Goal: Task Accomplishment & Management: Use online tool/utility

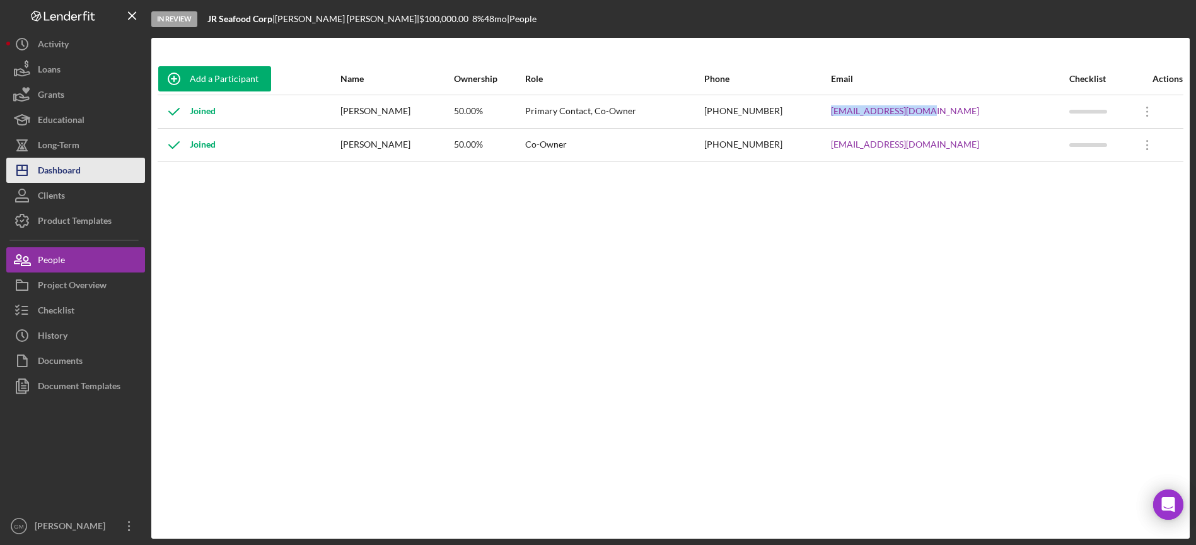
click at [65, 166] on div "Dashboard" at bounding box center [59, 172] width 43 height 28
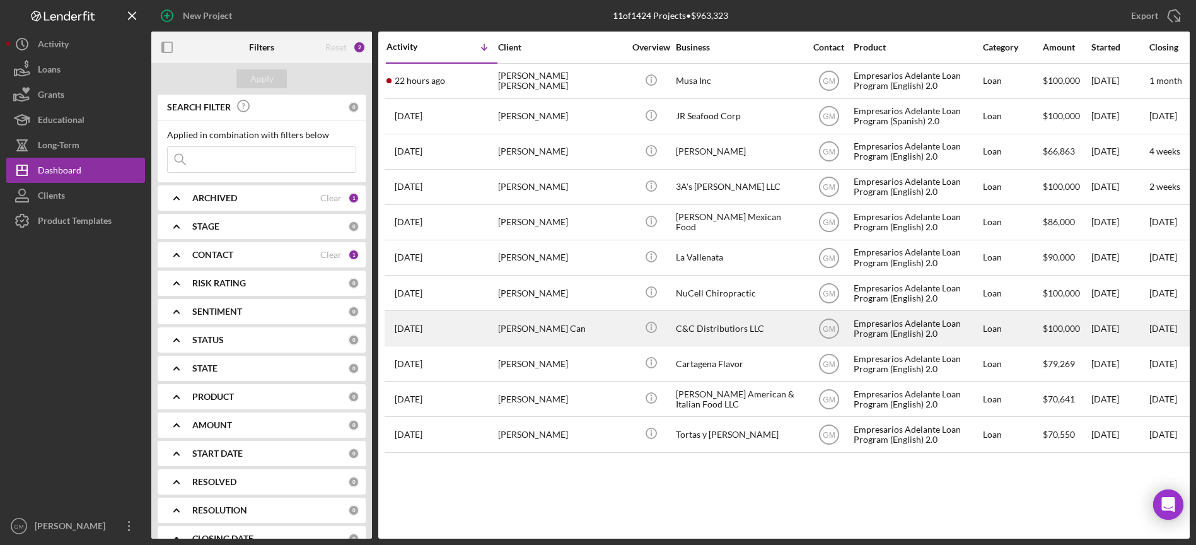
click at [705, 330] on div "C&C Distributiors LLC" at bounding box center [739, 327] width 126 height 33
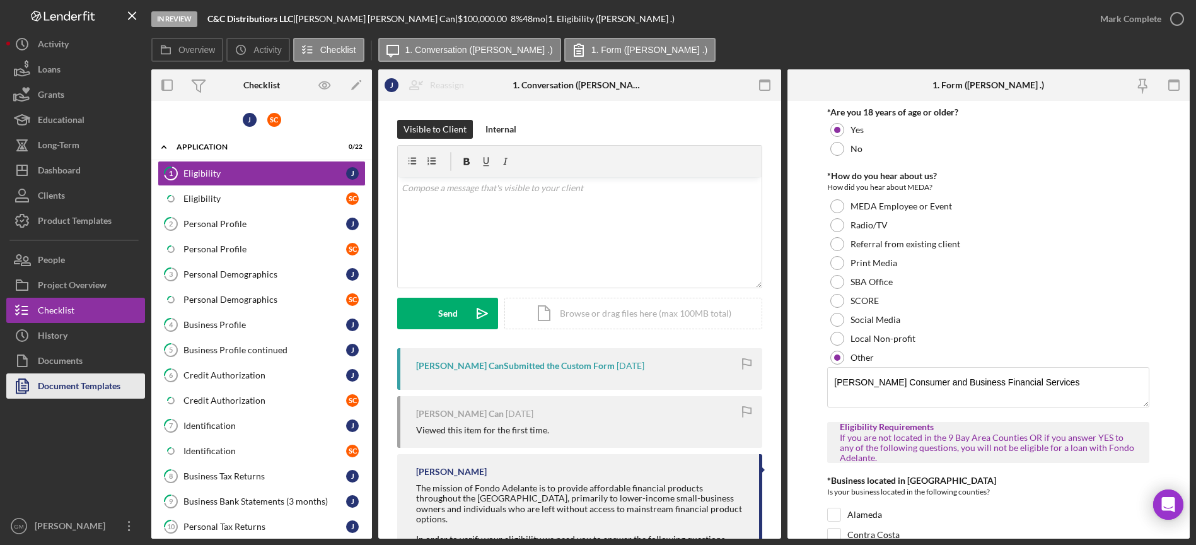
click at [88, 384] on div "Document Templates" at bounding box center [79, 387] width 83 height 28
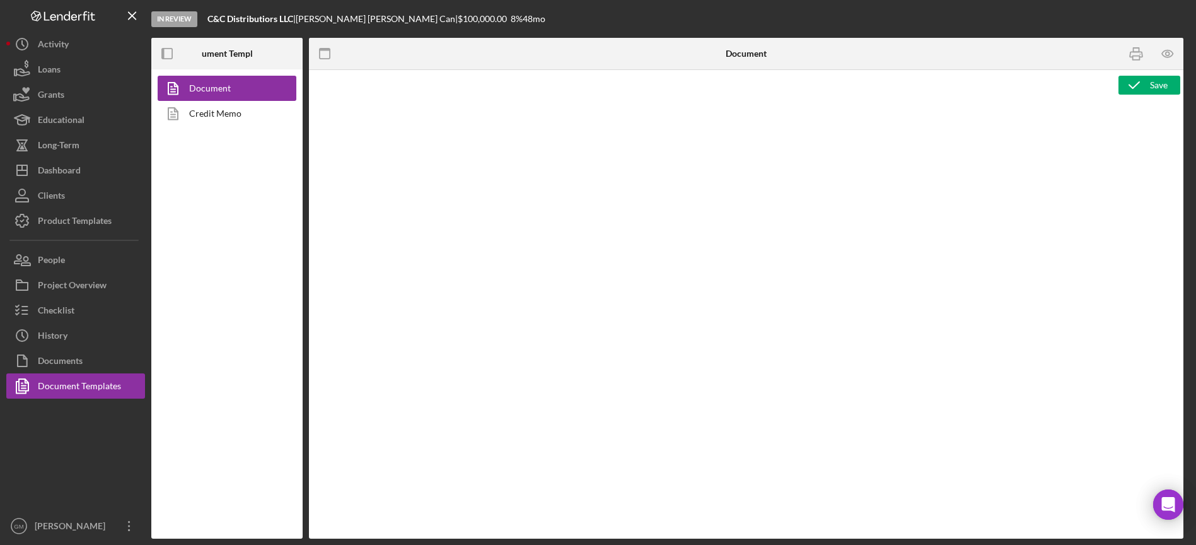
type textarea "<p><strong>Product Name</strong><br><span id="Product_Name" class="template-fie…"
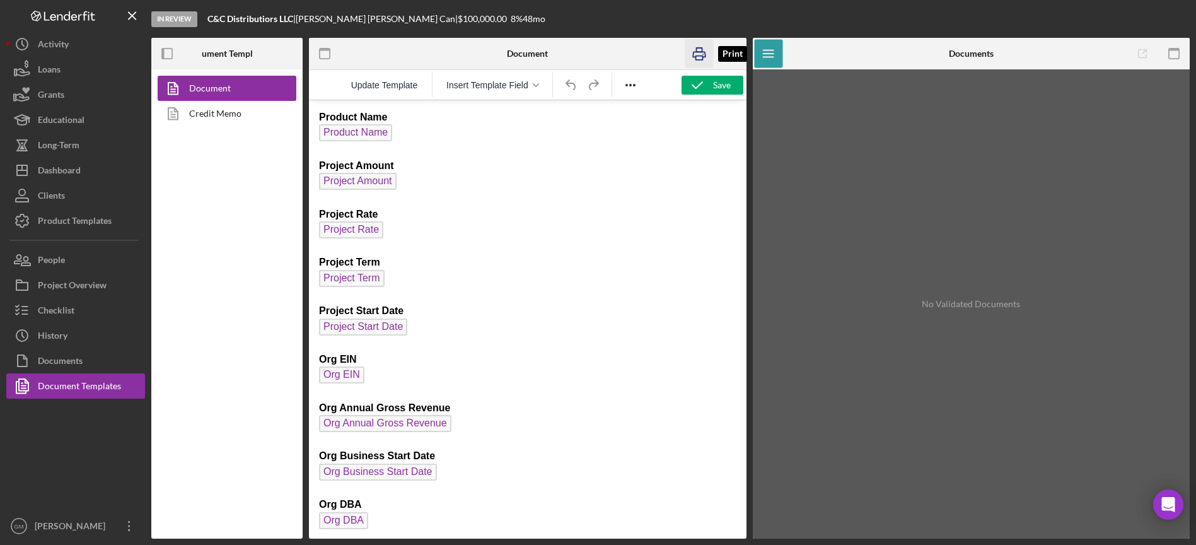
drag, startPoint x: 699, startPoint y: 51, endPoint x: 378, endPoint y: 359, distance: 445.3
click at [699, 52] on icon "button" at bounding box center [699, 54] width 13 height 5
click at [538, 86] on icon "button" at bounding box center [536, 85] width 6 height 4
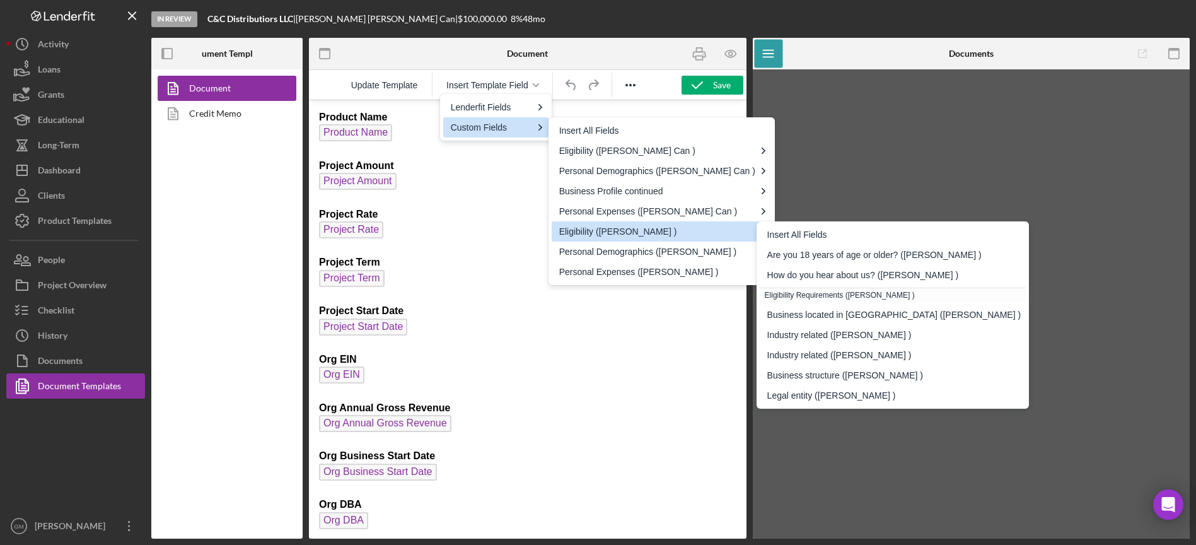
click at [235, 164] on div "Document Credit Memo" at bounding box center [226, 303] width 151 height 469
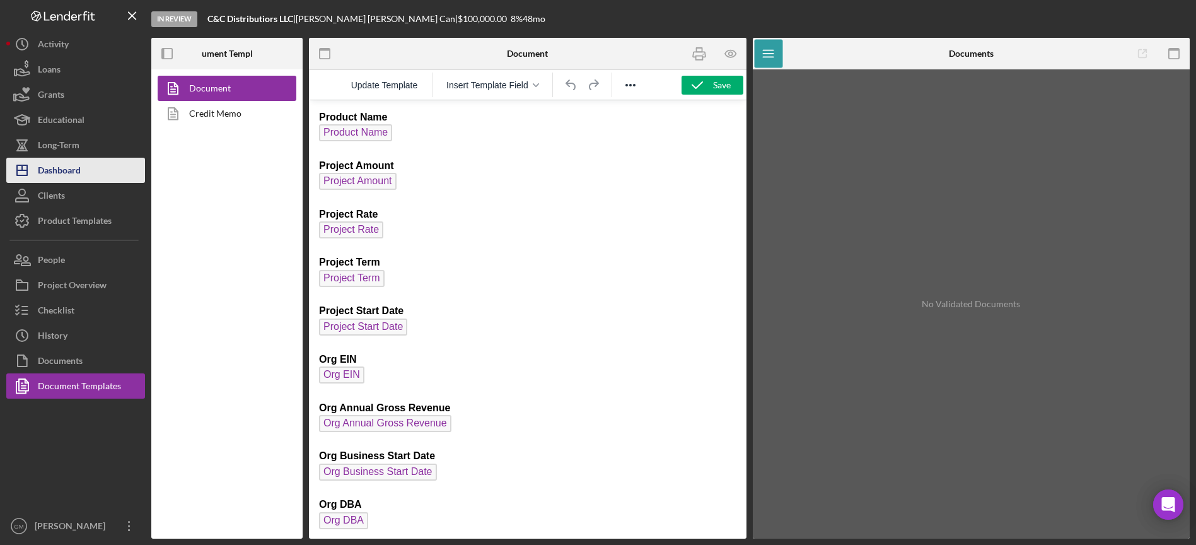
click at [76, 169] on div "Dashboard" at bounding box center [59, 172] width 43 height 28
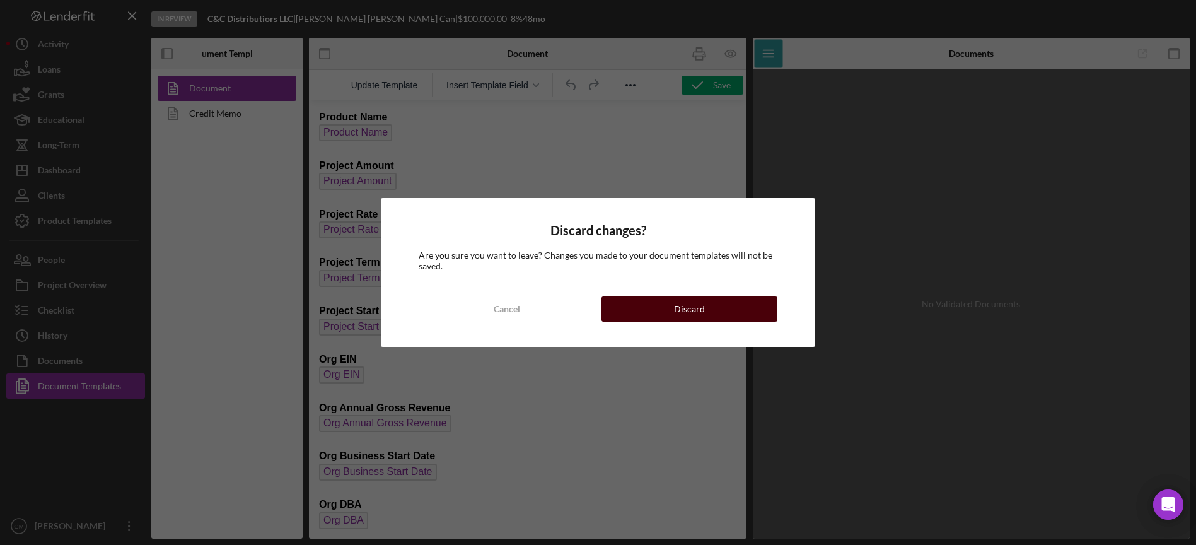
click at [681, 314] on div "Discard" at bounding box center [689, 308] width 31 height 25
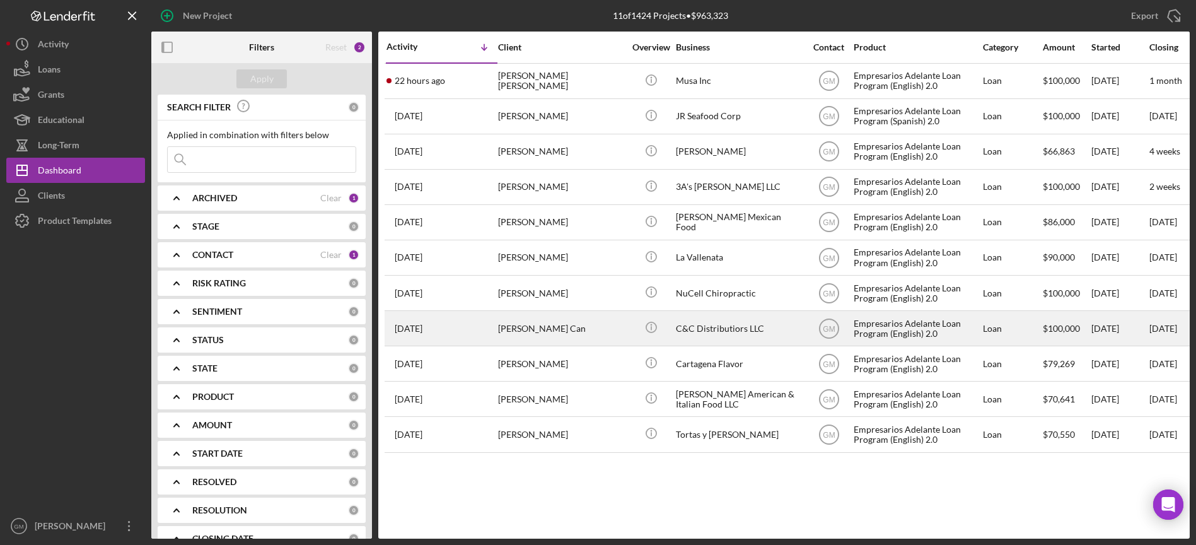
click at [632, 331] on div "Icon/Info" at bounding box center [650, 327] width 47 height 33
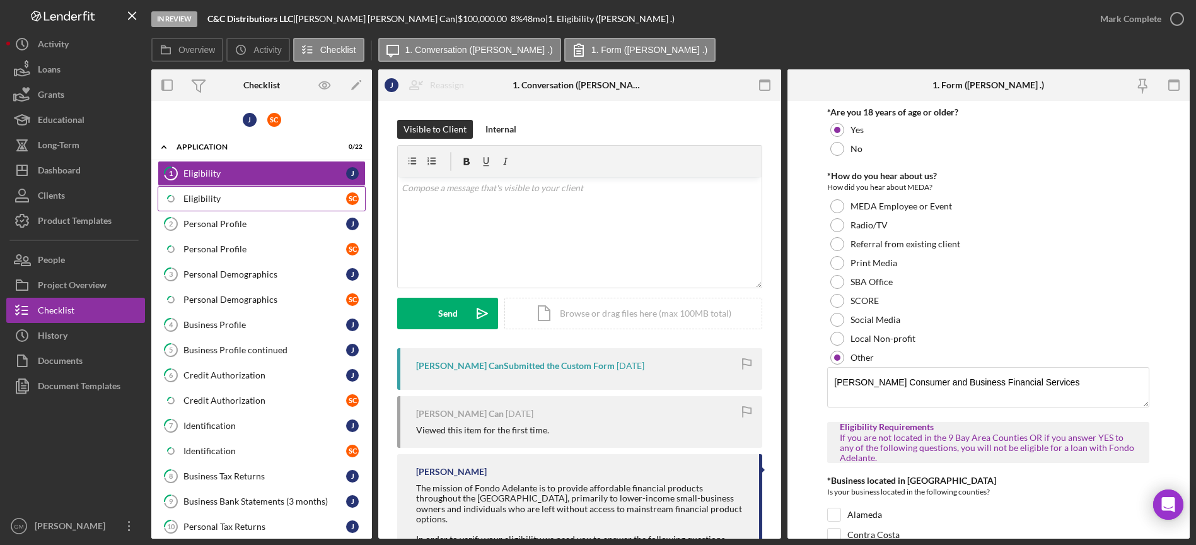
click at [269, 203] on div "Eligibility" at bounding box center [264, 198] width 163 height 10
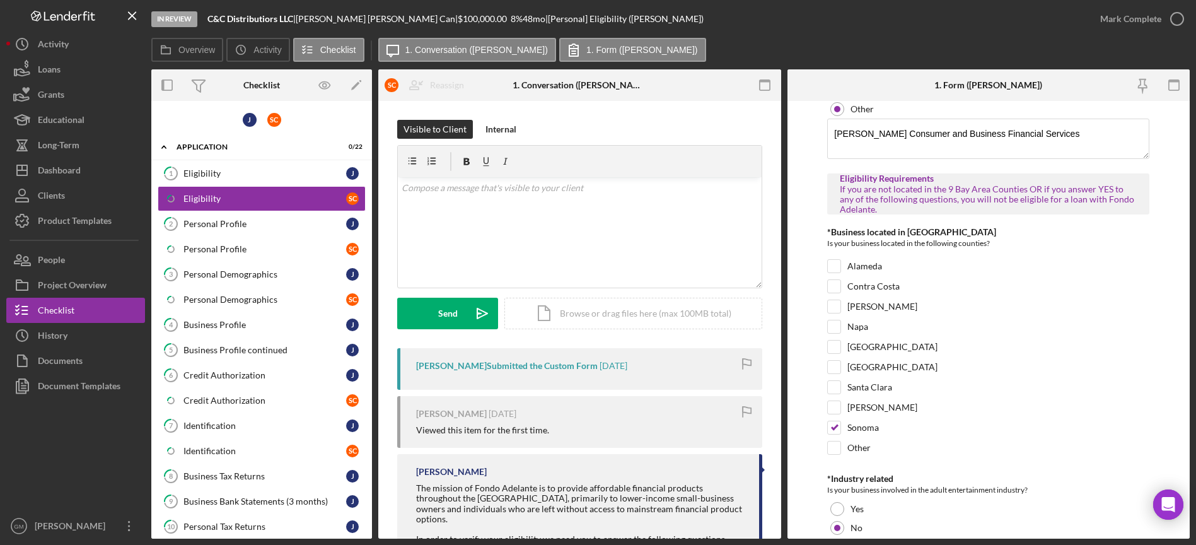
scroll to position [509, 0]
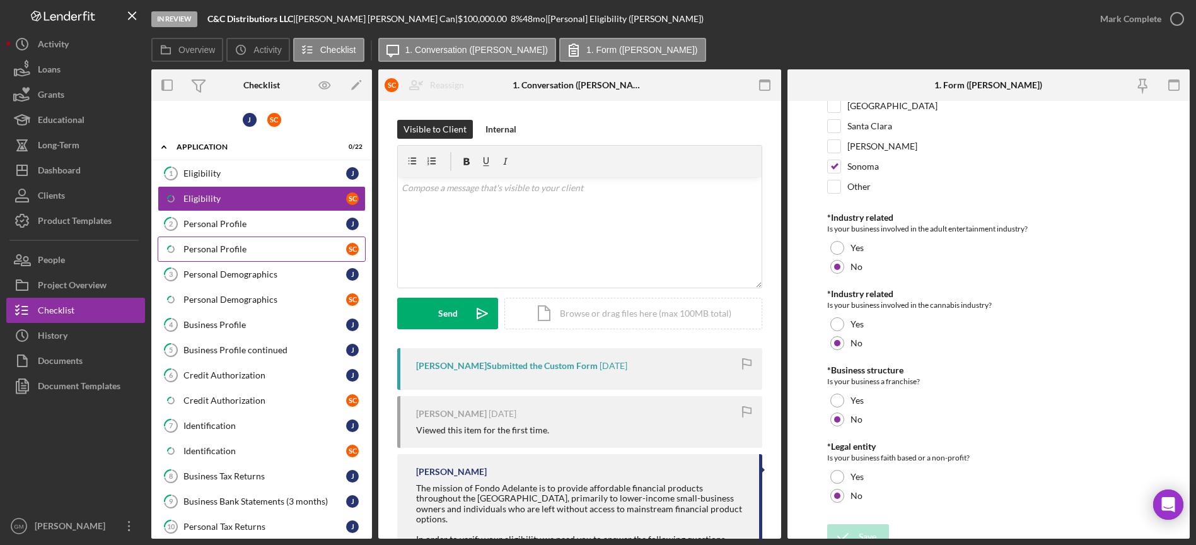
click at [209, 238] on link "Icon/Checklist Item Sub Partial Personal Profile S C" at bounding box center [262, 248] width 208 height 25
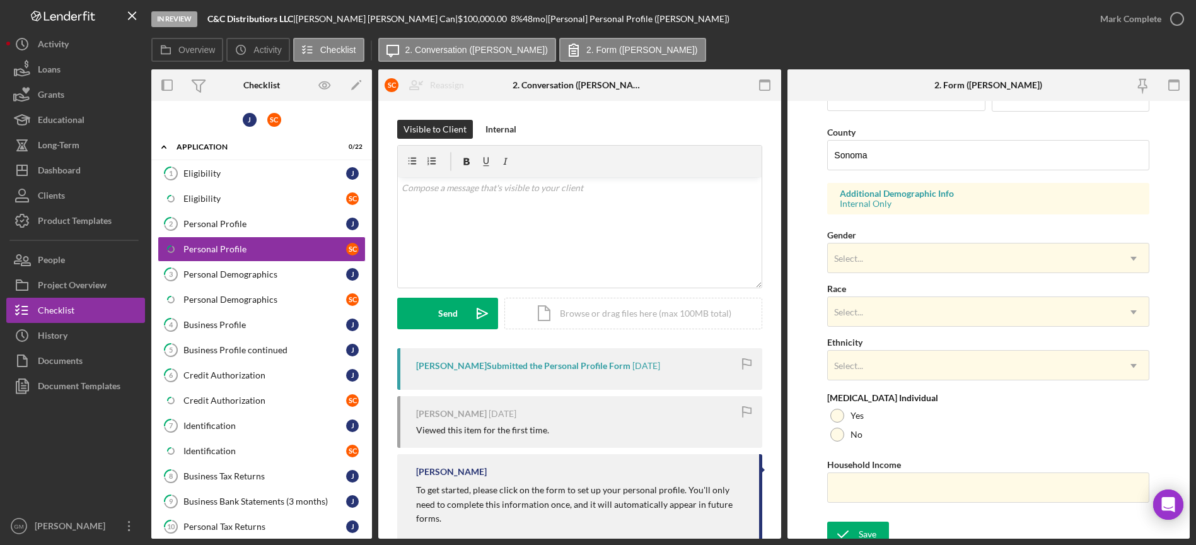
scroll to position [404, 0]
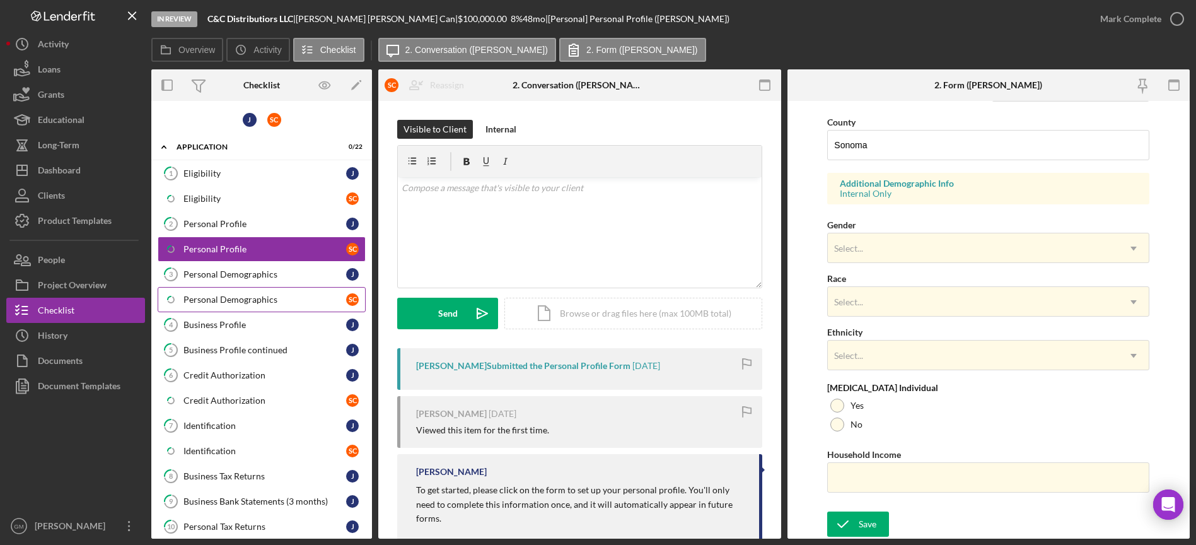
click at [232, 302] on div "Personal Demographics" at bounding box center [264, 299] width 163 height 10
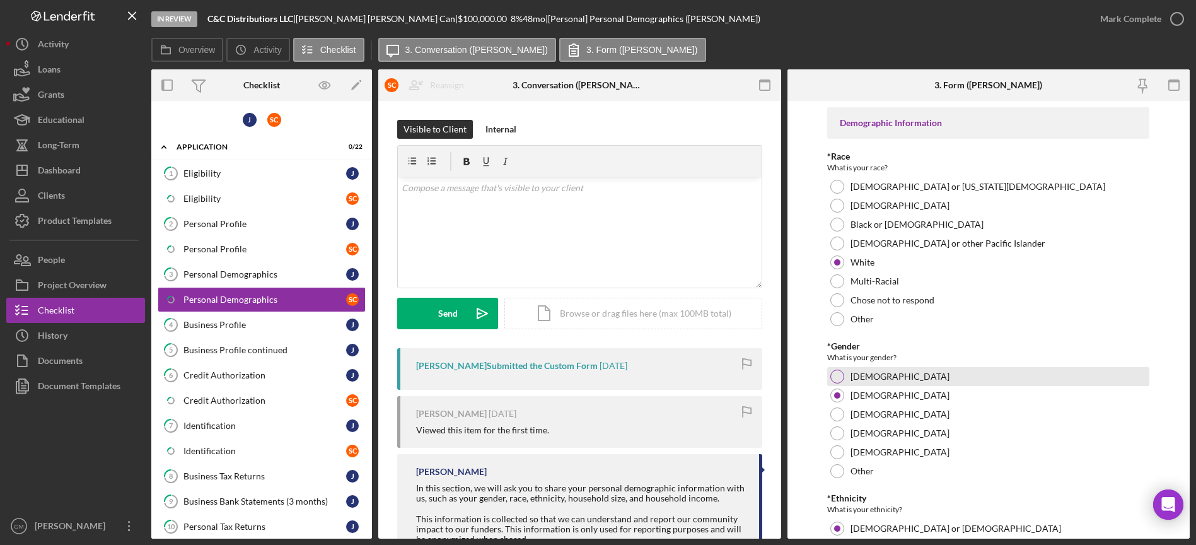
scroll to position [239, 0]
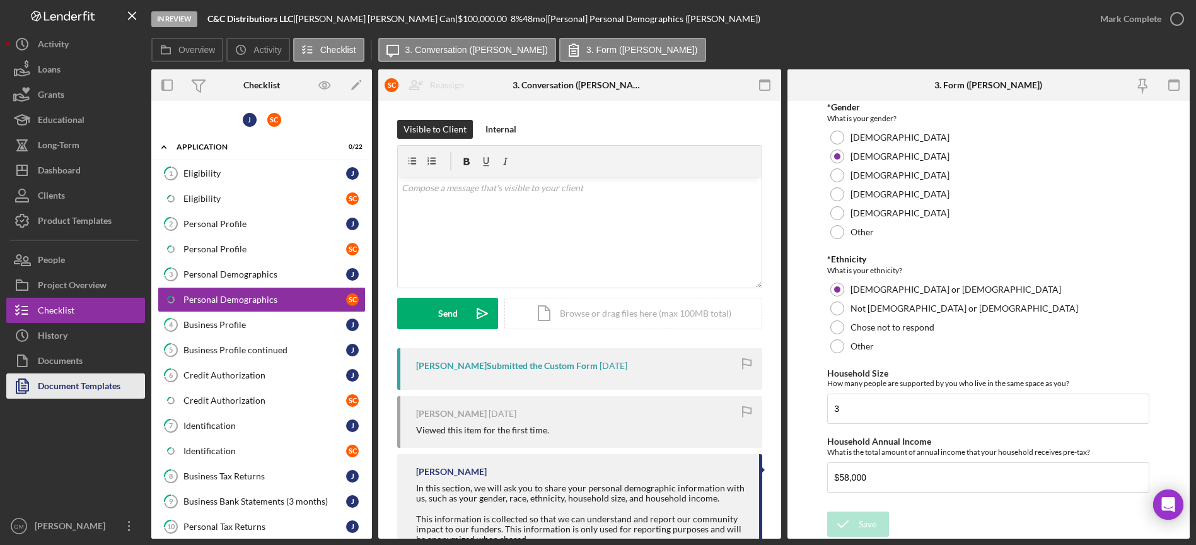
click at [98, 389] on div "Document Templates" at bounding box center [79, 387] width 83 height 28
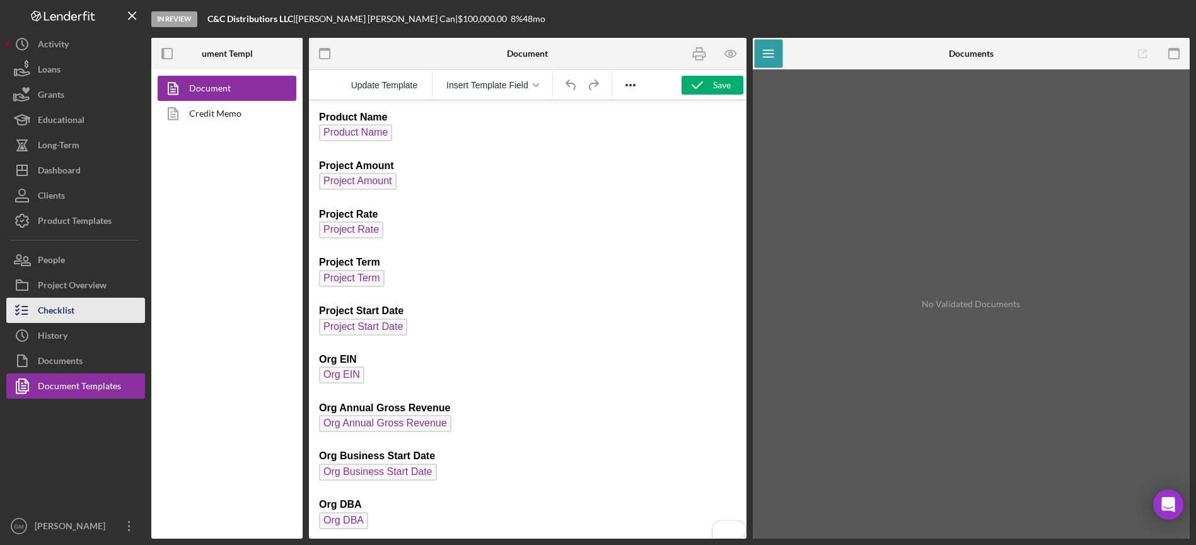
click at [79, 306] on button "Checklist" at bounding box center [75, 309] width 139 height 25
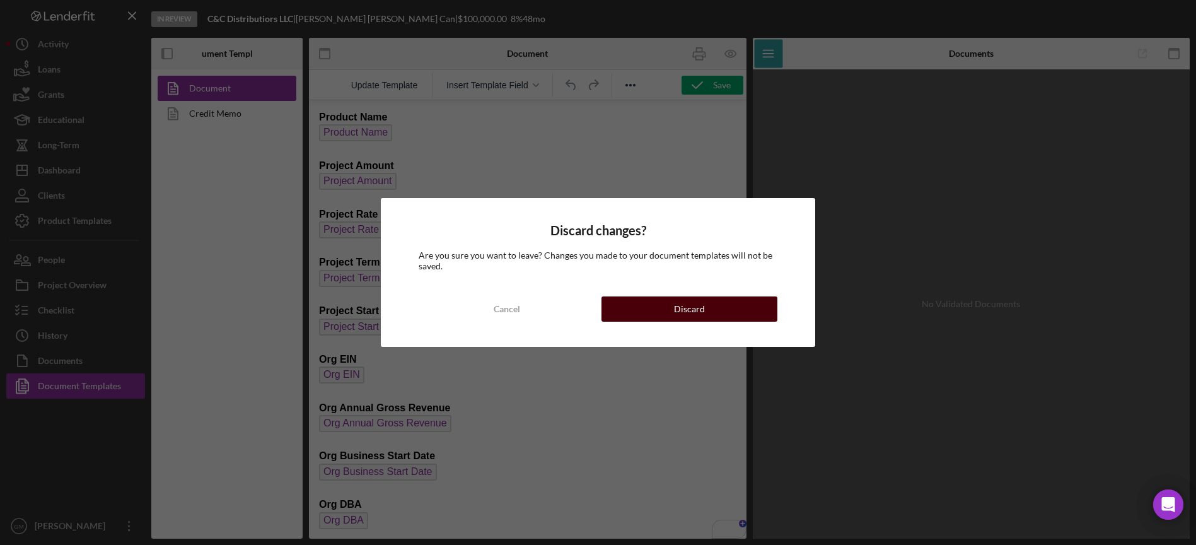
click at [703, 305] on div "Discard" at bounding box center [689, 308] width 31 height 25
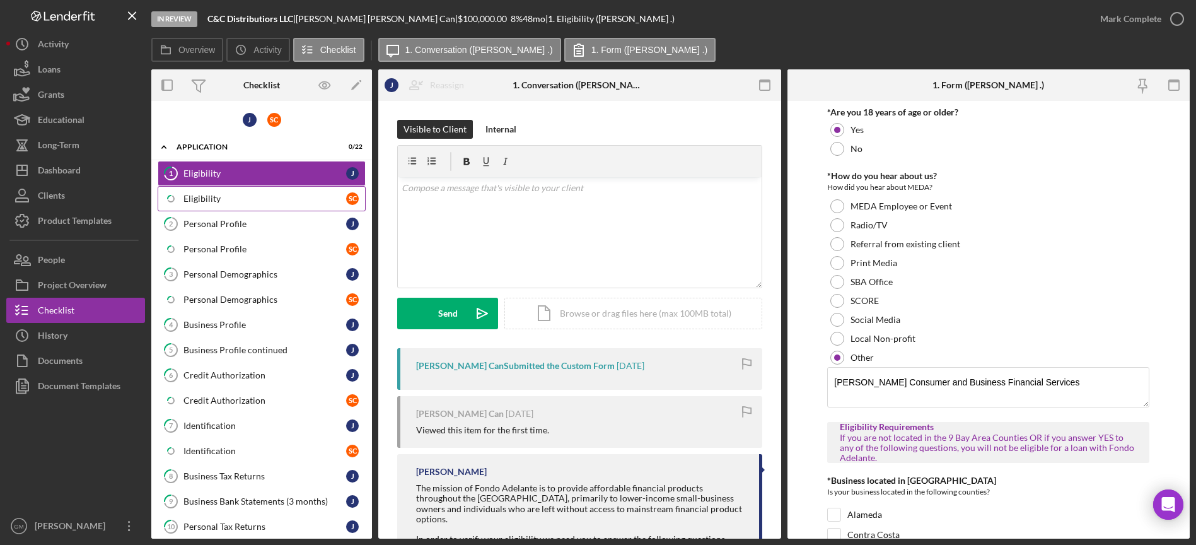
click at [267, 204] on link "Icon/Checklist Item Sub Partial Eligibility S C" at bounding box center [262, 198] width 208 height 25
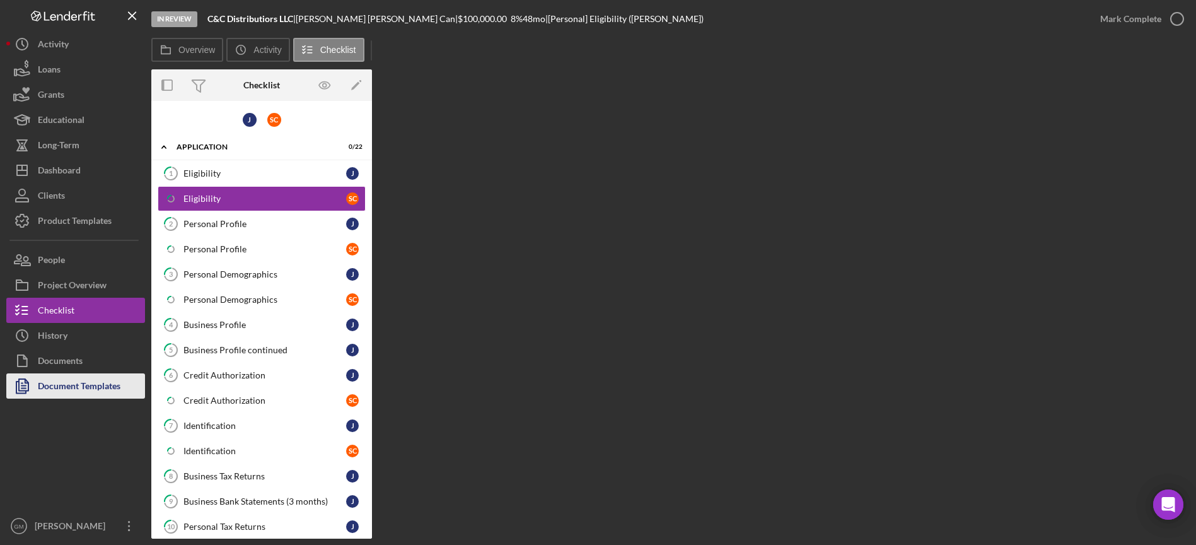
click at [66, 385] on div "Document Templates" at bounding box center [79, 387] width 83 height 28
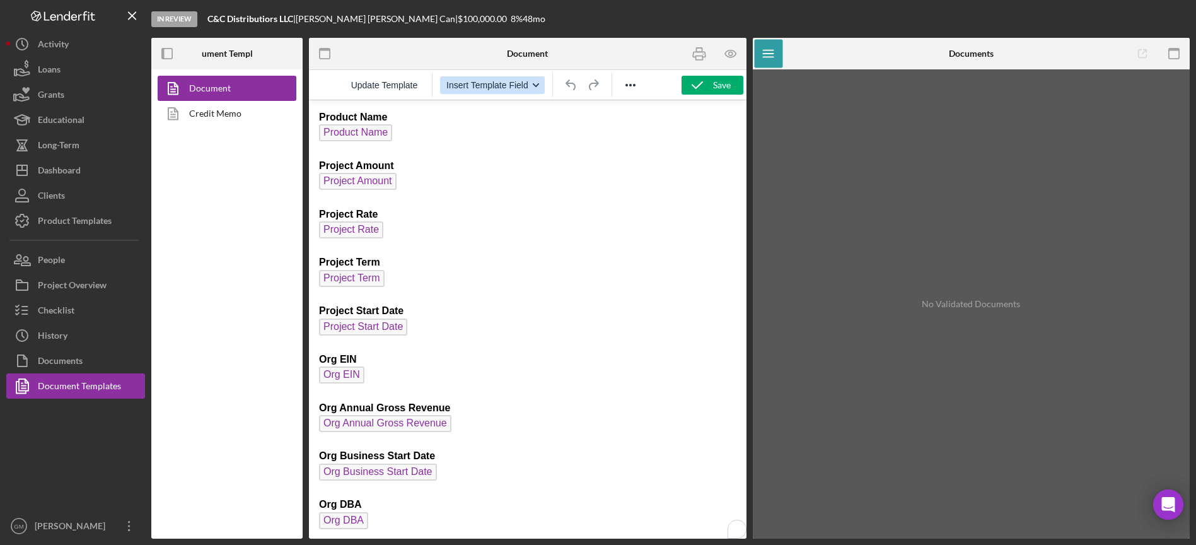
click at [534, 84] on icon "button" at bounding box center [536, 85] width 6 height 4
click at [404, 83] on span "Update Template" at bounding box center [384, 85] width 67 height 10
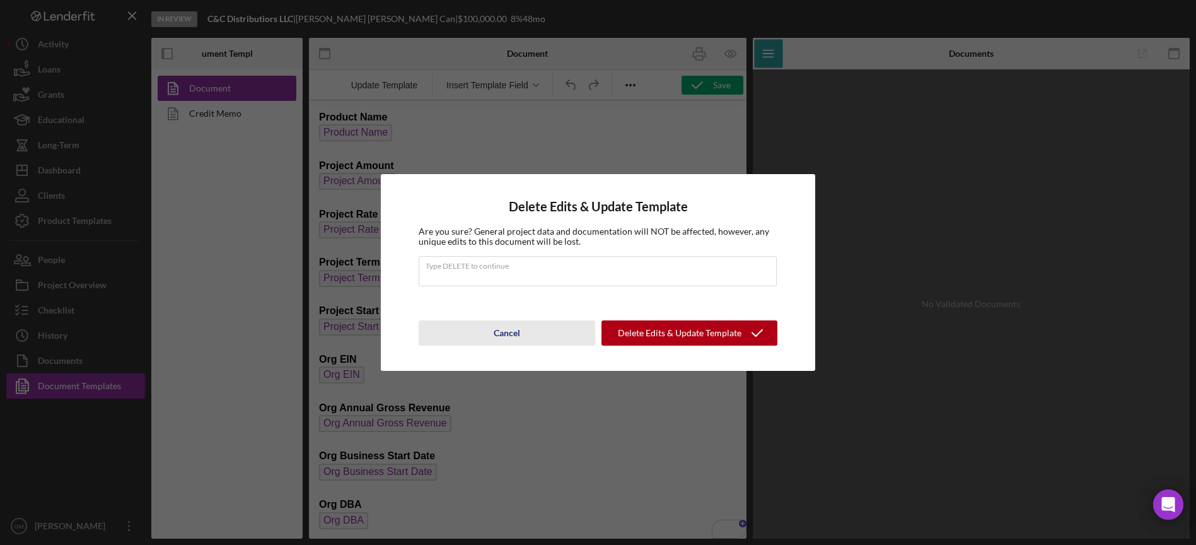
click at [517, 333] on div "Cancel" at bounding box center [507, 332] width 26 height 25
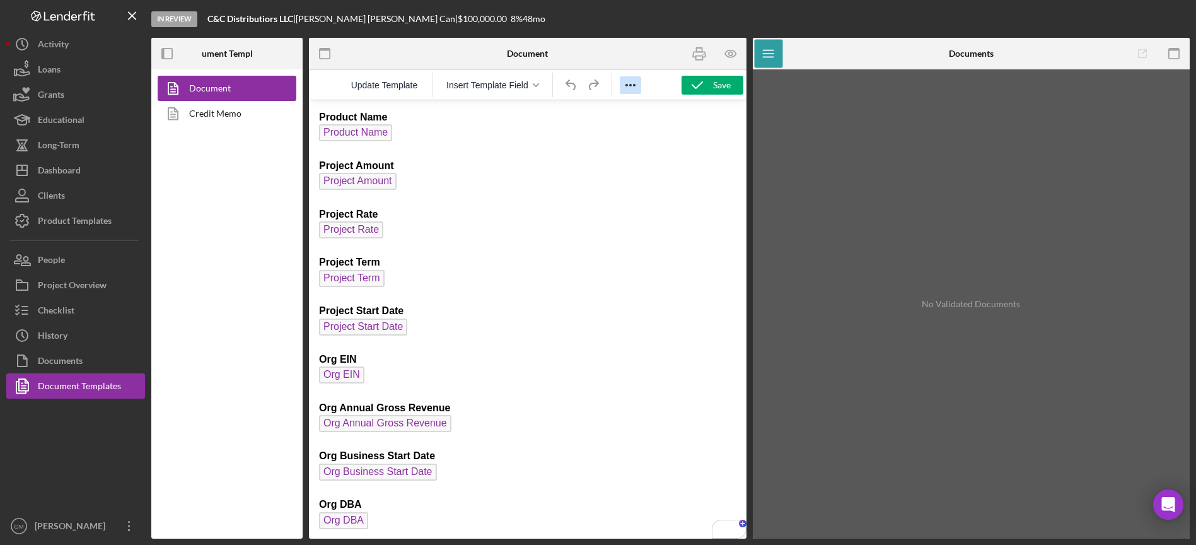
click at [627, 86] on icon "Reveal or hide additional toolbar items" at bounding box center [630, 85] width 15 height 15
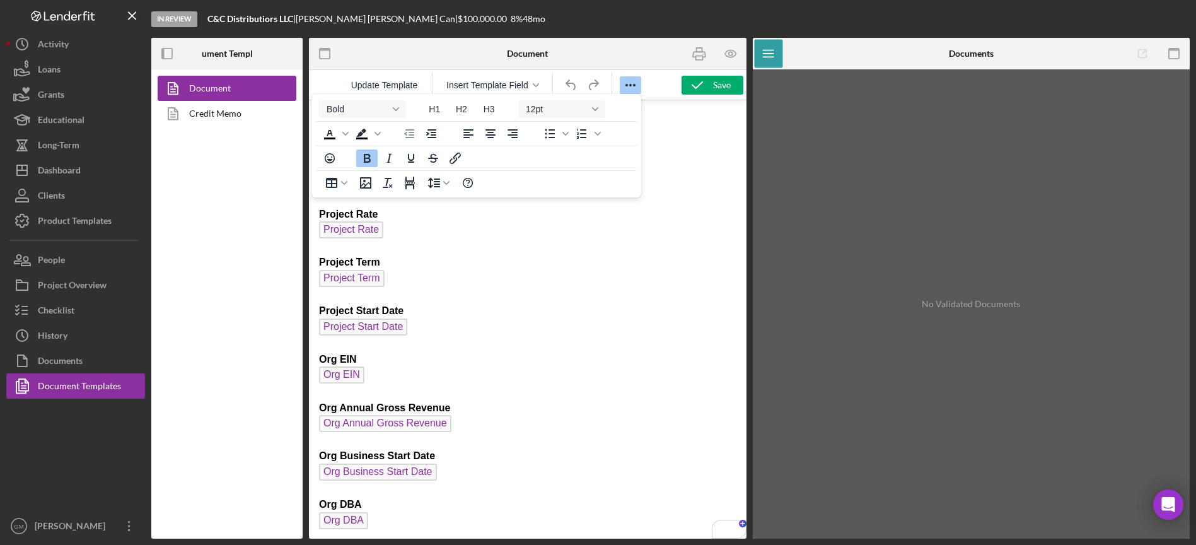
click at [627, 86] on icon "Reveal or hide additional toolbar items" at bounding box center [630, 85] width 15 height 15
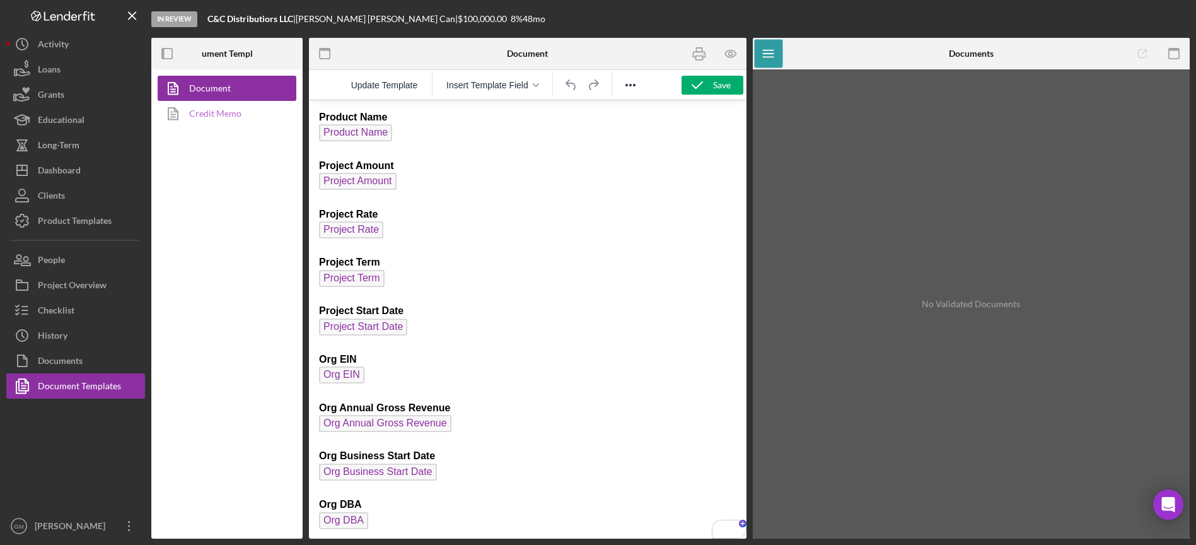
click at [229, 112] on link "Credit Memo" at bounding box center [224, 113] width 132 height 25
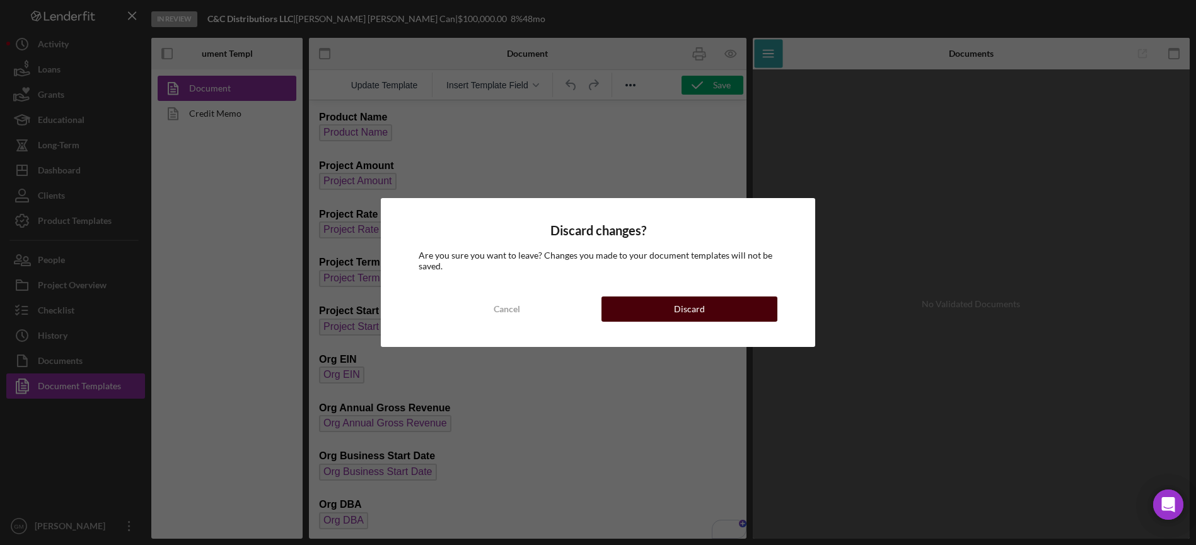
click at [733, 314] on button "Discard" at bounding box center [689, 308] width 176 height 25
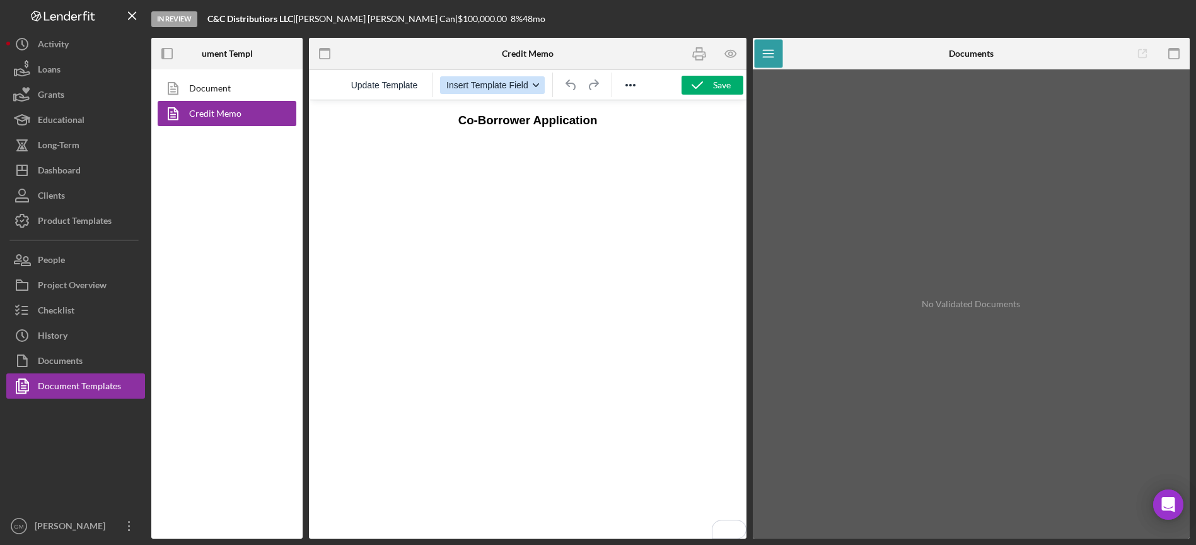
click at [536, 87] on icon "button" at bounding box center [536, 85] width 6 height 6
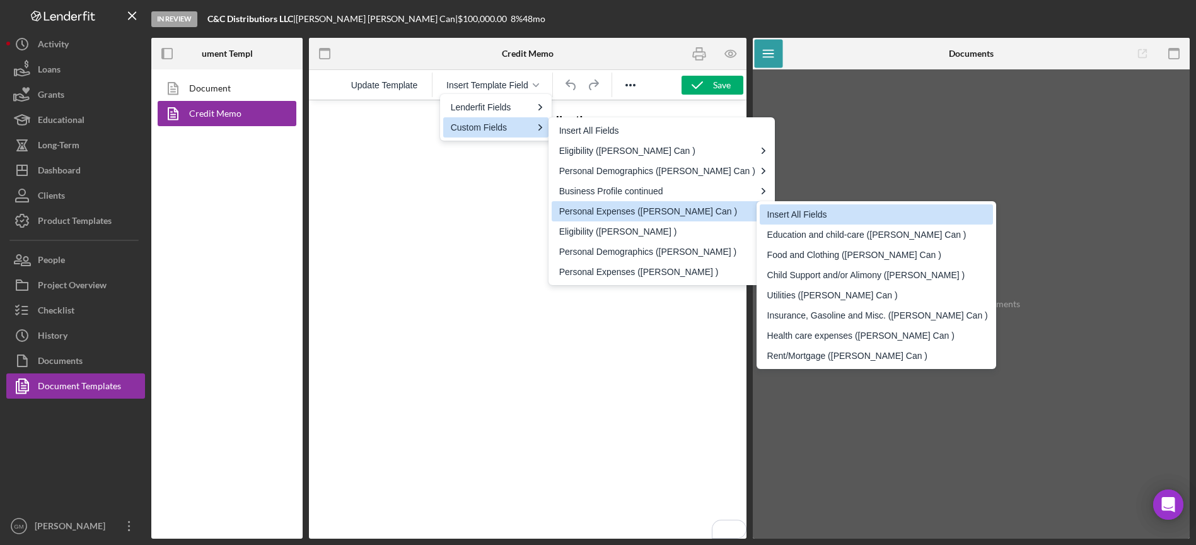
click at [799, 214] on div "Insert All Fields" at bounding box center [877, 214] width 221 height 15
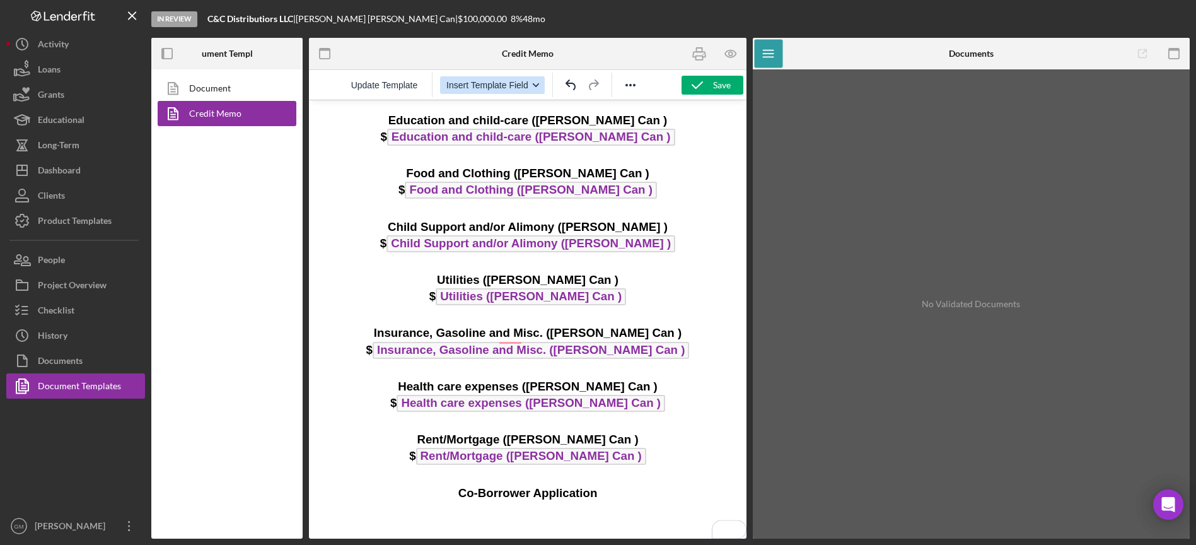
click at [535, 82] on icon "button" at bounding box center [536, 85] width 6 height 6
click at [615, 48] on div at bounding box center [673, 54] width 146 height 32
click at [592, 501] on h3 "Education and child-care ([PERSON_NAME] Can ) $ Education and child-care ([PERS…" at bounding box center [527, 306] width 417 height 389
drag, startPoint x: 617, startPoint y: 500, endPoint x: 604, endPoint y: 499, distance: 13.4
click at [604, 499] on h3 "Education and child-care ([PERSON_NAME] Can ) $ Education and child-care ([PERS…" at bounding box center [527, 306] width 417 height 389
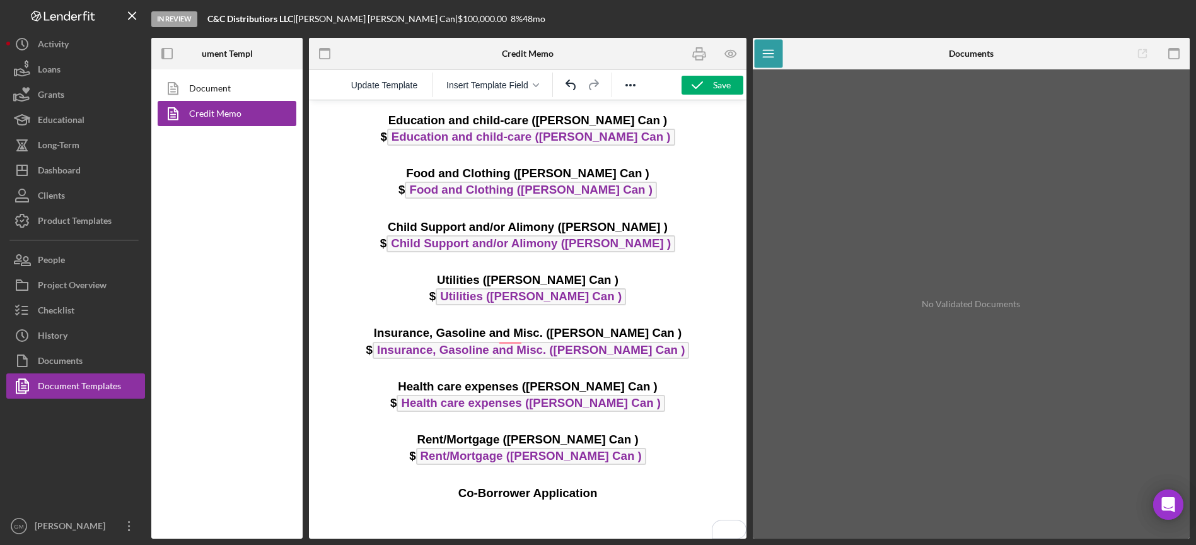
drag, startPoint x: 556, startPoint y: 458, endPoint x: 410, endPoint y: 121, distance: 367.0
click at [410, 121] on h3 "Education and child-care ([PERSON_NAME] Can ) $ Education and child-care ([PERS…" at bounding box center [527, 306] width 417 height 389
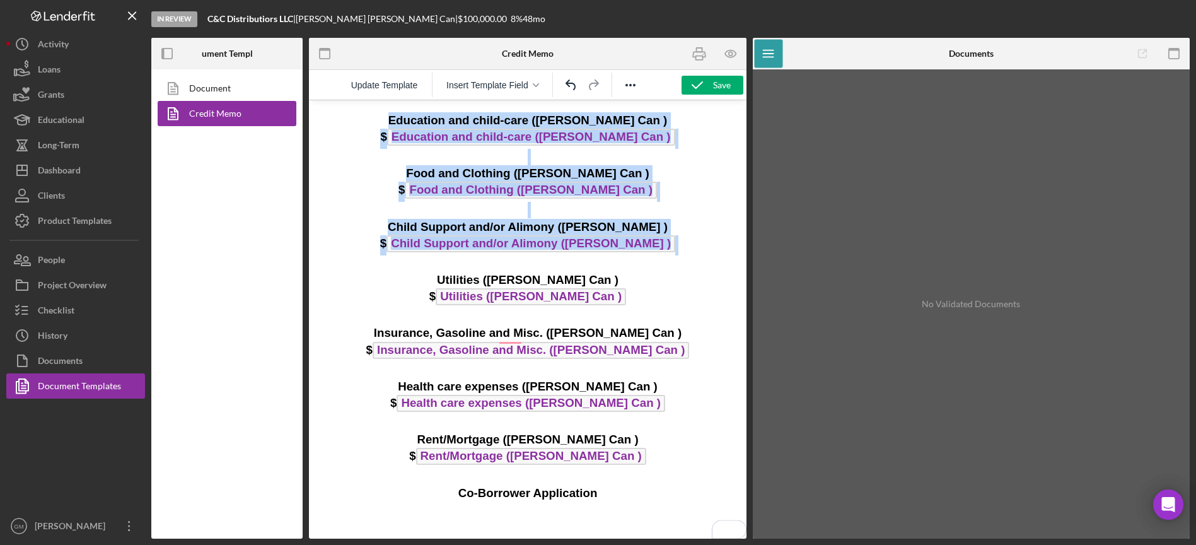
drag, startPoint x: 393, startPoint y: 120, endPoint x: 647, endPoint y: 263, distance: 291.5
click at [647, 263] on h3 "Education and child-care ([PERSON_NAME] Can ) $ Education and child-care ([PERS…" at bounding box center [527, 306] width 417 height 389
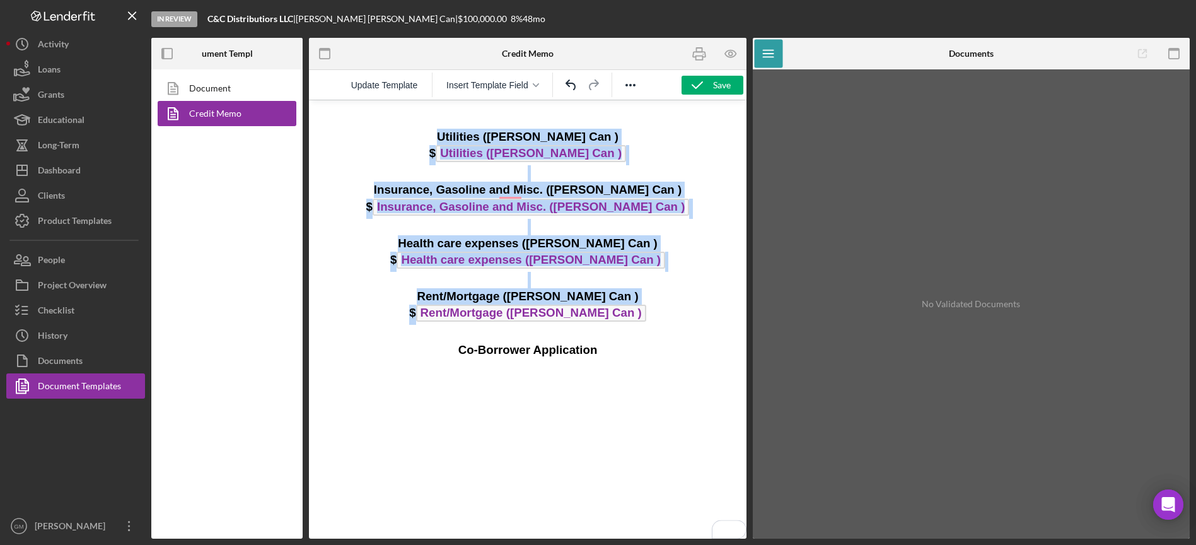
drag, startPoint x: 652, startPoint y: 323, endPoint x: 429, endPoint y: 128, distance: 296.6
click at [429, 128] on h3 "Utilities ([PERSON_NAME] Can ) $ Utilities ([PERSON_NAME] Can ) Insurance, Gaso…" at bounding box center [527, 235] width 417 height 246
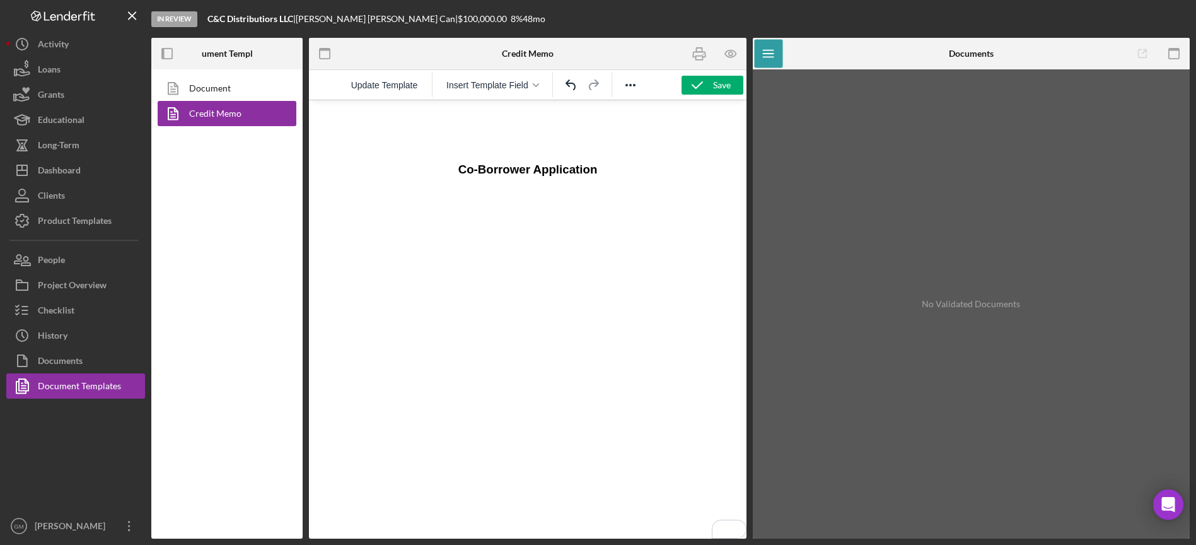
click at [454, 173] on h3 "Co-Borrower Application" at bounding box center [527, 145] width 417 height 66
click at [615, 129] on h3 "Co-Borrower Application" at bounding box center [527, 128] width 417 height 33
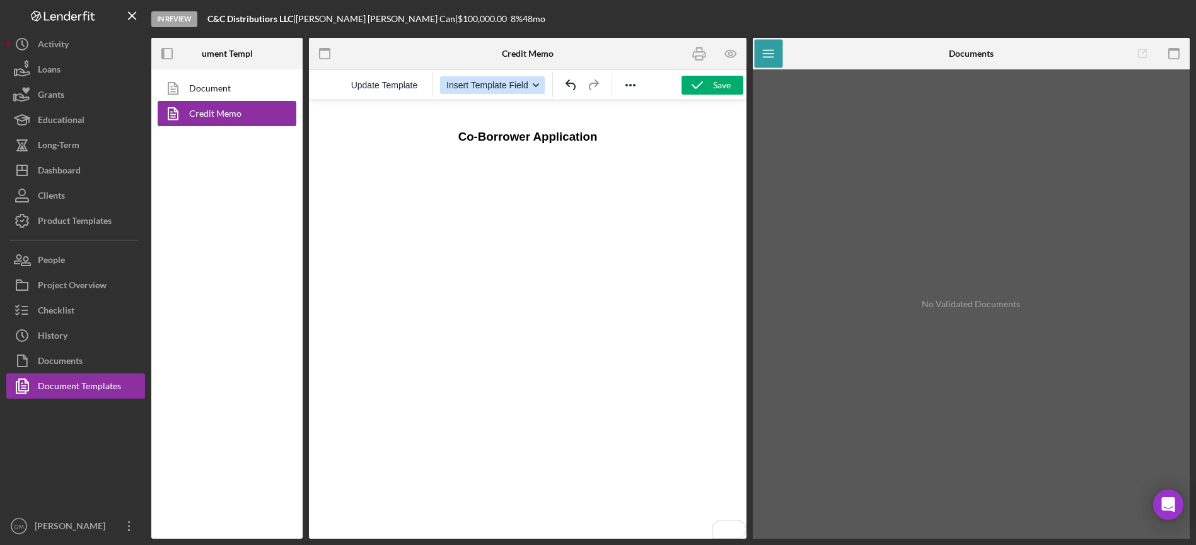
click at [535, 89] on button "Insert Template Field" at bounding box center [492, 85] width 105 height 18
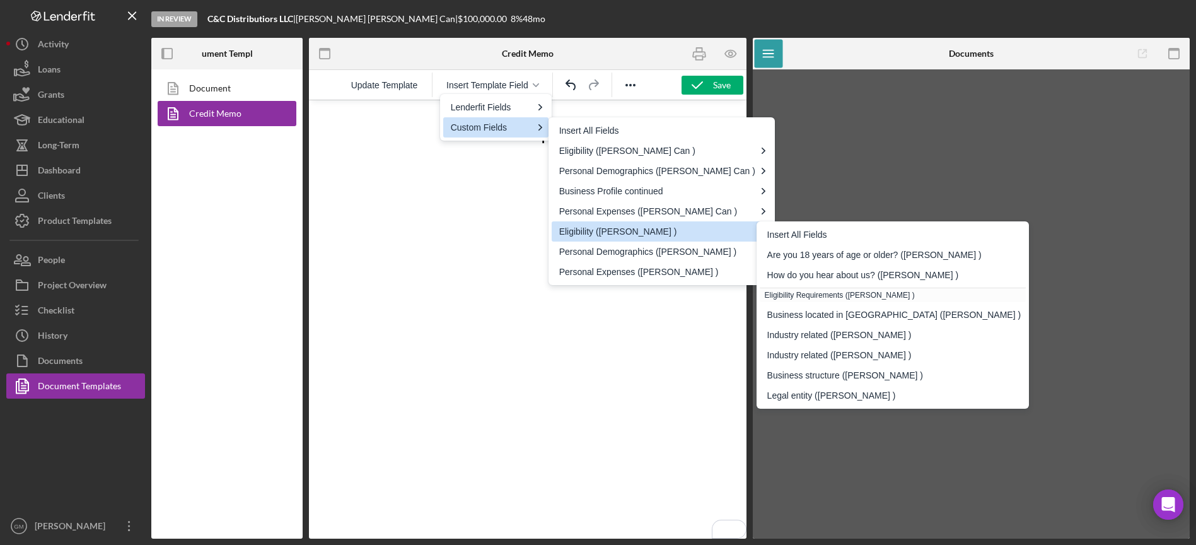
click at [623, 230] on div "Eligibility ([PERSON_NAME] )" at bounding box center [657, 231] width 196 height 15
click at [807, 236] on div "Insert All Fields" at bounding box center [894, 234] width 254 height 15
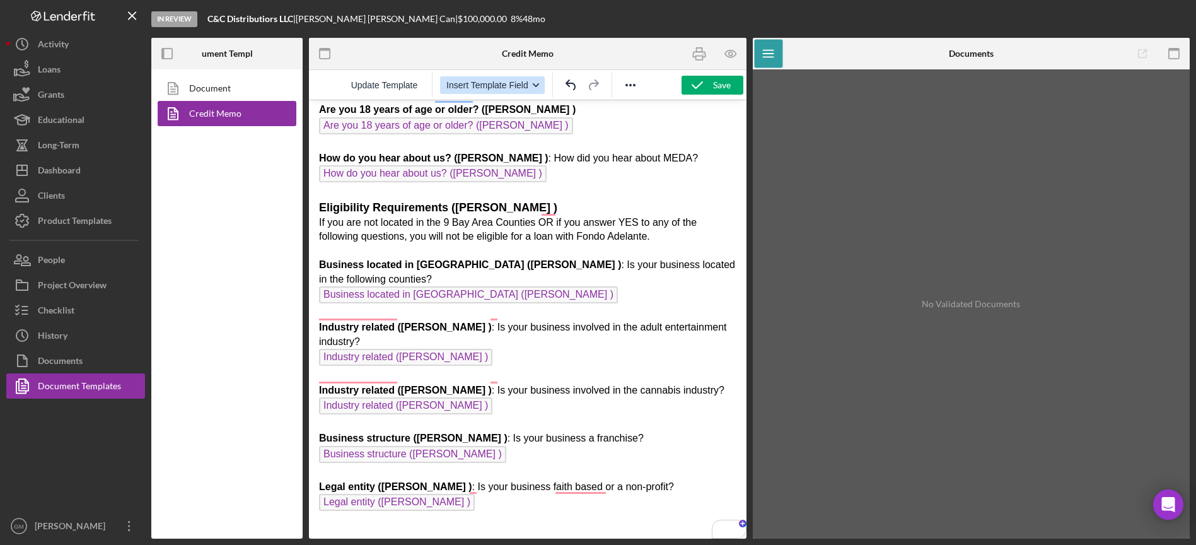
click at [536, 84] on icon "button" at bounding box center [536, 85] width 6 height 4
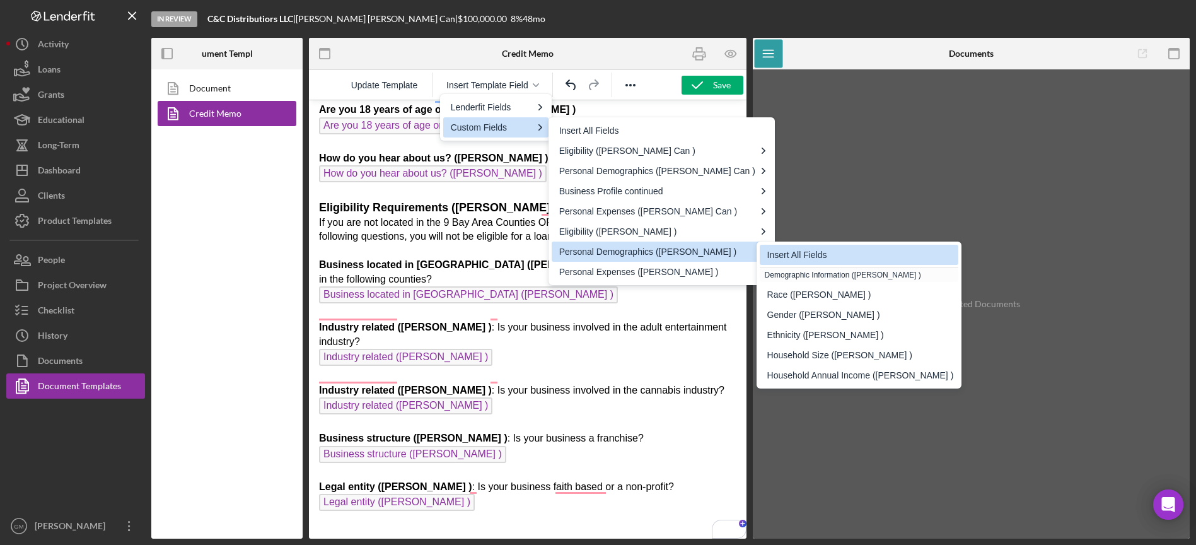
click at [799, 260] on div "Insert All Fields" at bounding box center [860, 254] width 187 height 15
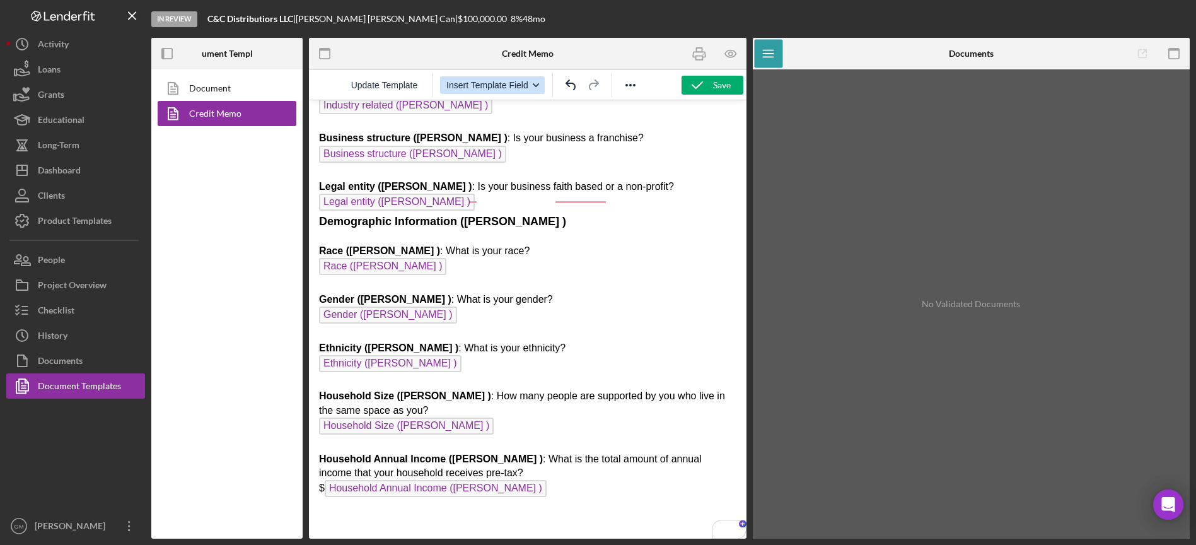
click at [536, 82] on icon "button" at bounding box center [536, 85] width 6 height 6
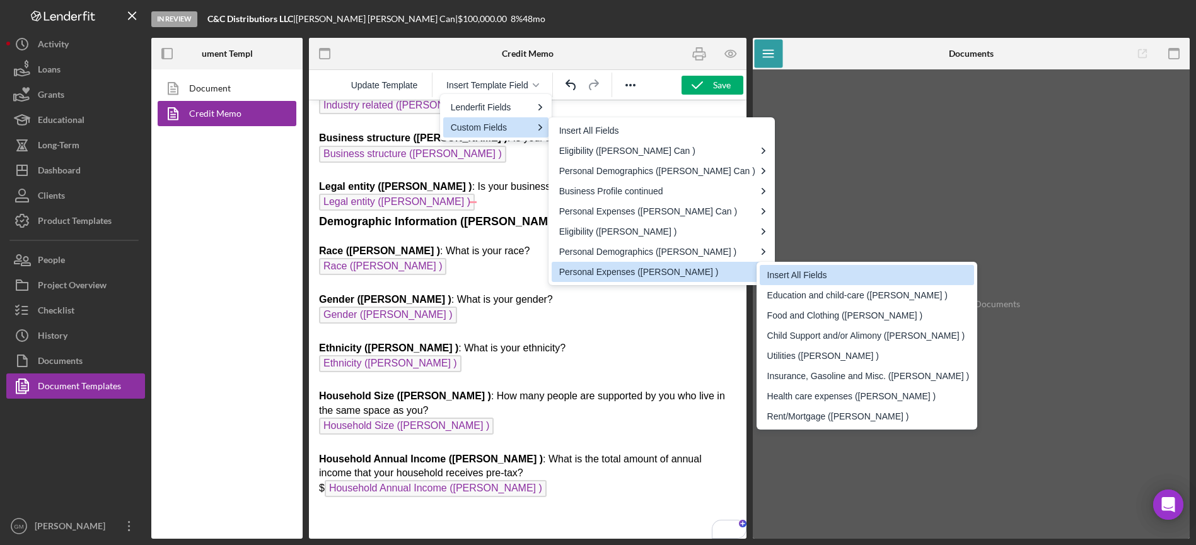
click at [841, 279] on div "Insert All Fields" at bounding box center [868, 274] width 202 height 15
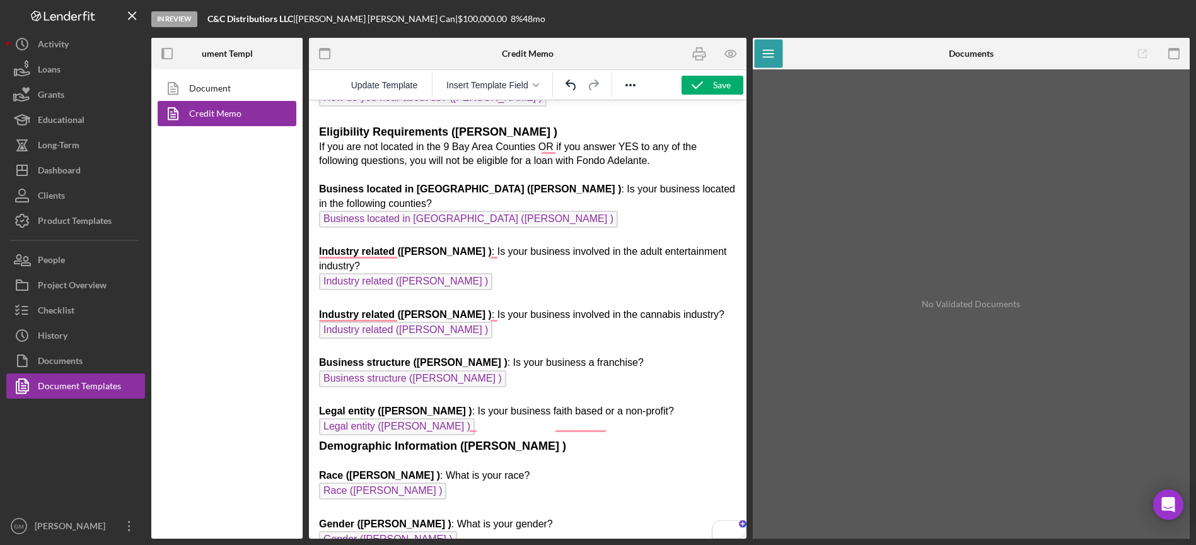
scroll to position [59, 0]
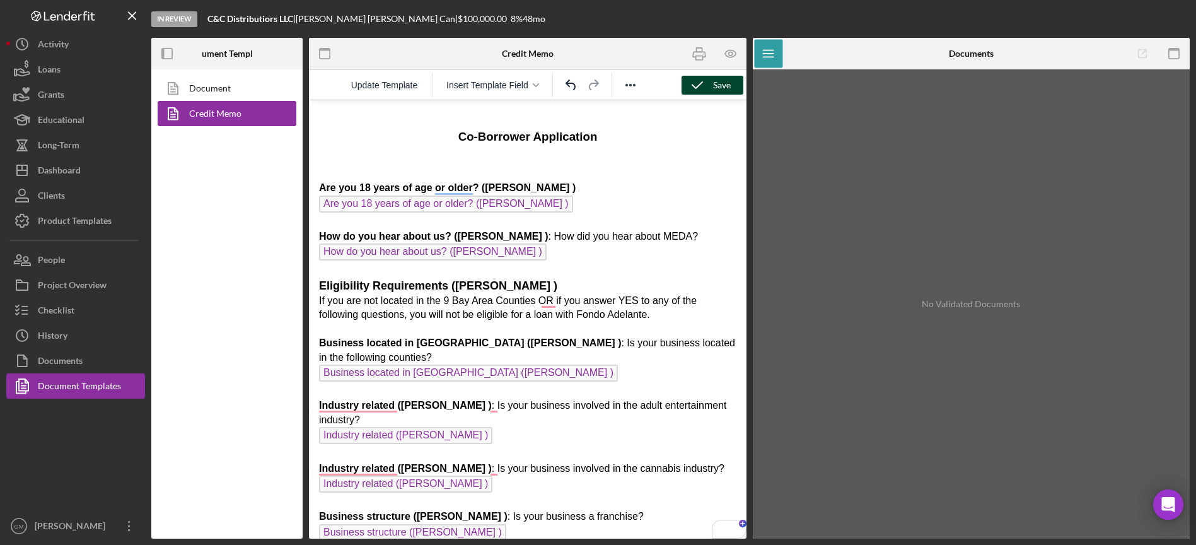
click at [698, 83] on icon "button" at bounding box center [697, 85] width 32 height 32
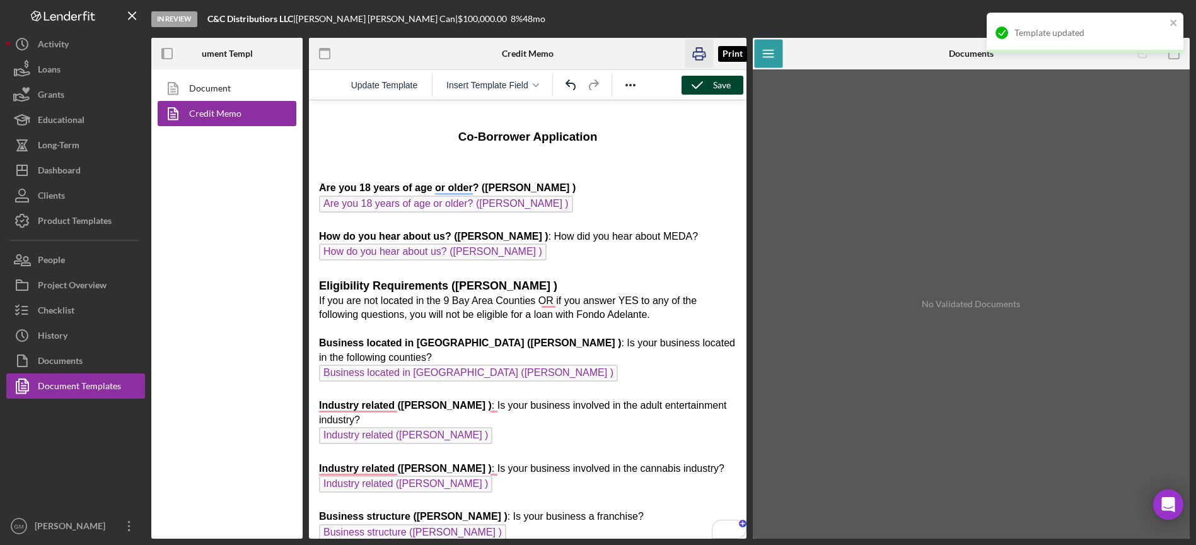
drag, startPoint x: 695, startPoint y: 59, endPoint x: 338, endPoint y: 18, distance: 359.0
click at [695, 59] on rect "button" at bounding box center [698, 58] width 7 height 4
